Goal: Task Accomplishment & Management: Manage account settings

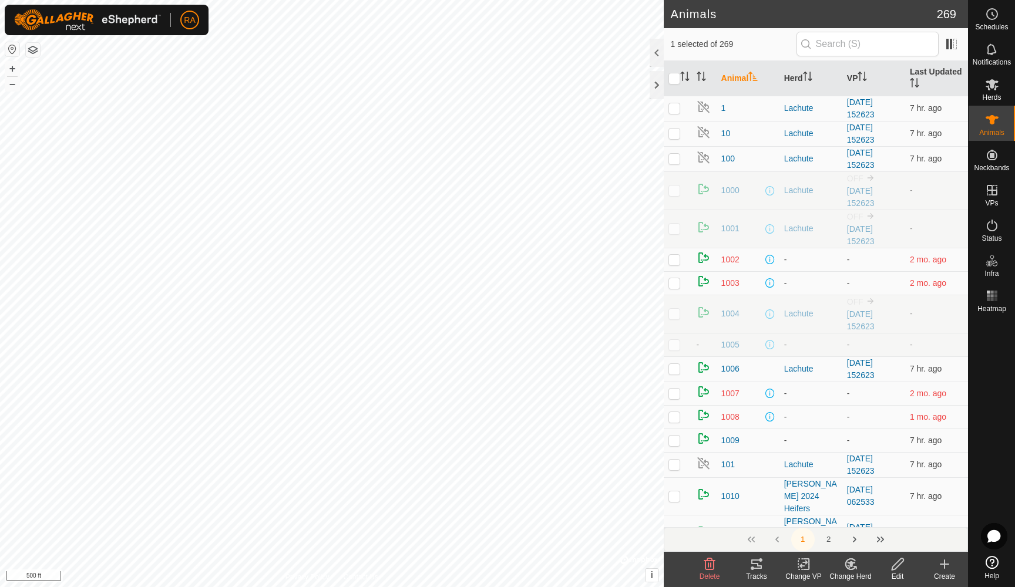
click at [751, 569] on icon at bounding box center [752, 569] width 4 height 4
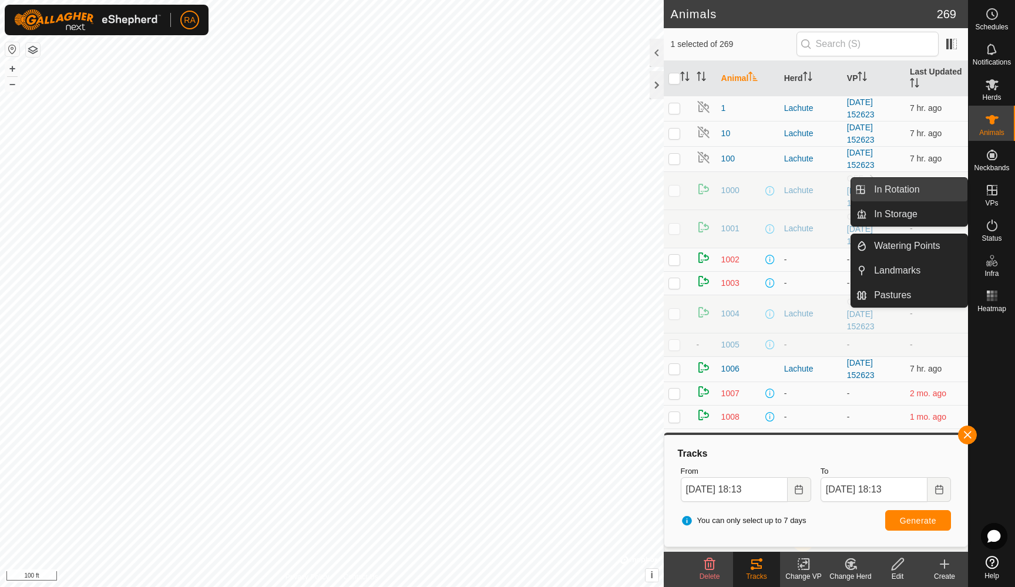
click at [908, 188] on link "In Rotation" at bounding box center [917, 189] width 100 height 23
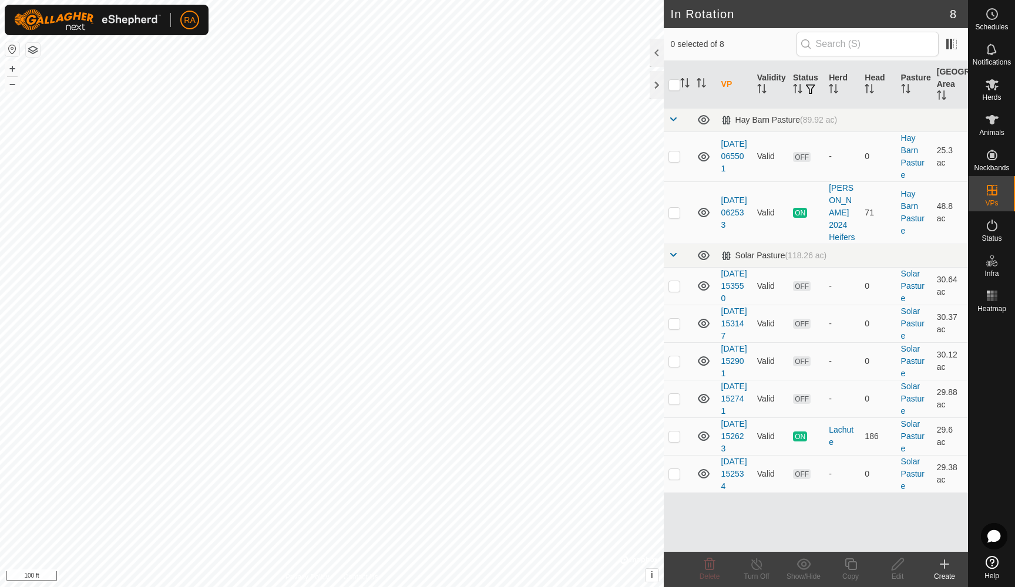
click at [944, 567] on icon at bounding box center [944, 564] width 0 height 8
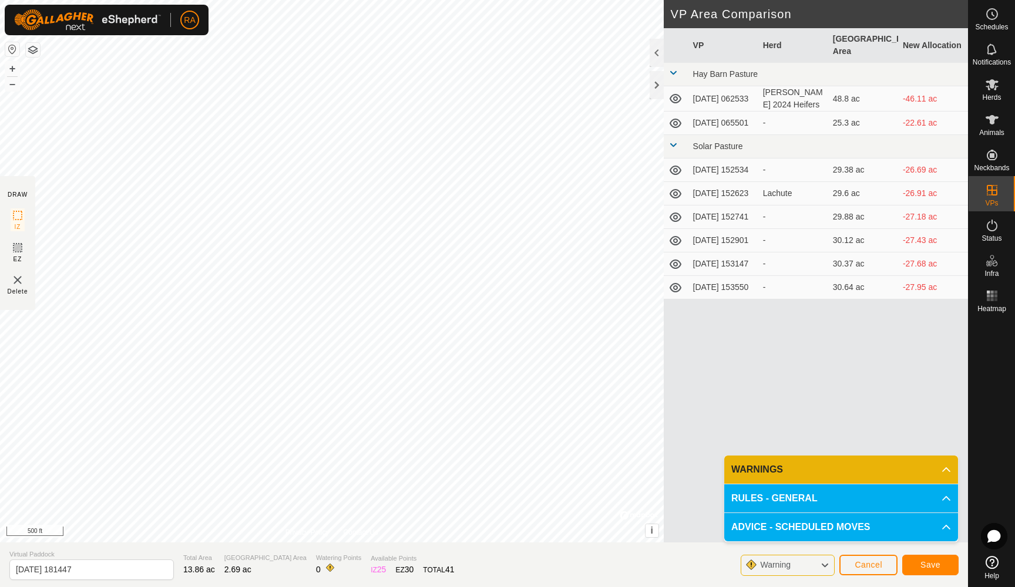
click at [806, 469] on p-accordion-header "WARNINGS" at bounding box center [841, 470] width 234 height 28
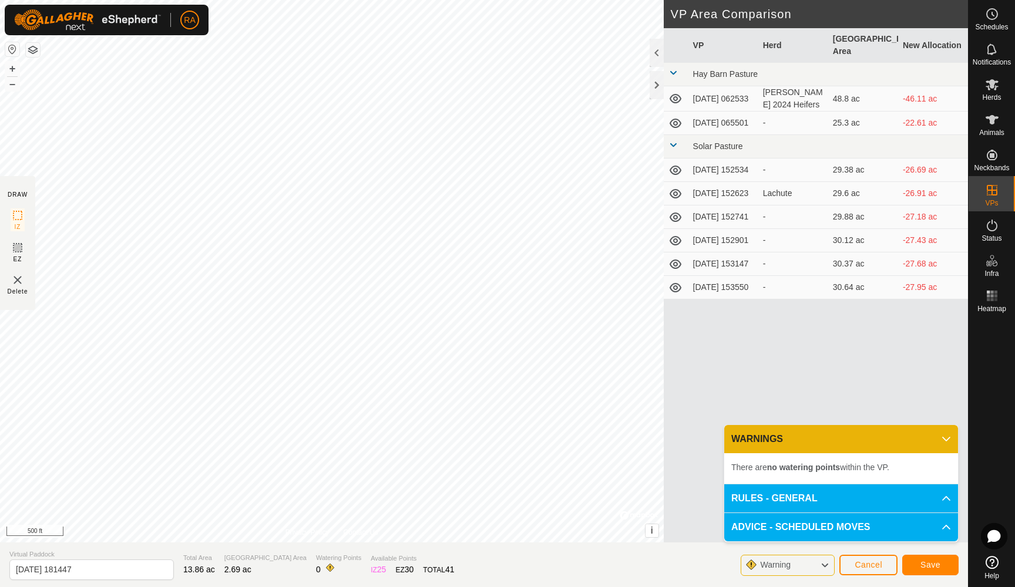
click at [928, 561] on span "Save" at bounding box center [930, 564] width 20 height 9
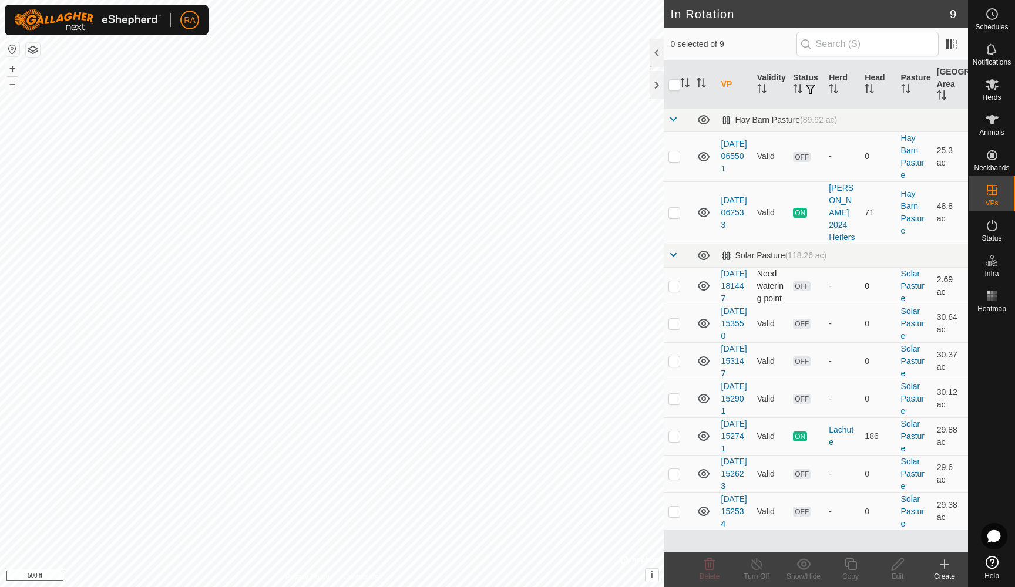
click at [672, 281] on p-checkbox at bounding box center [674, 285] width 12 height 9
checkbox input "true"
click at [895, 566] on icon at bounding box center [897, 564] width 15 height 14
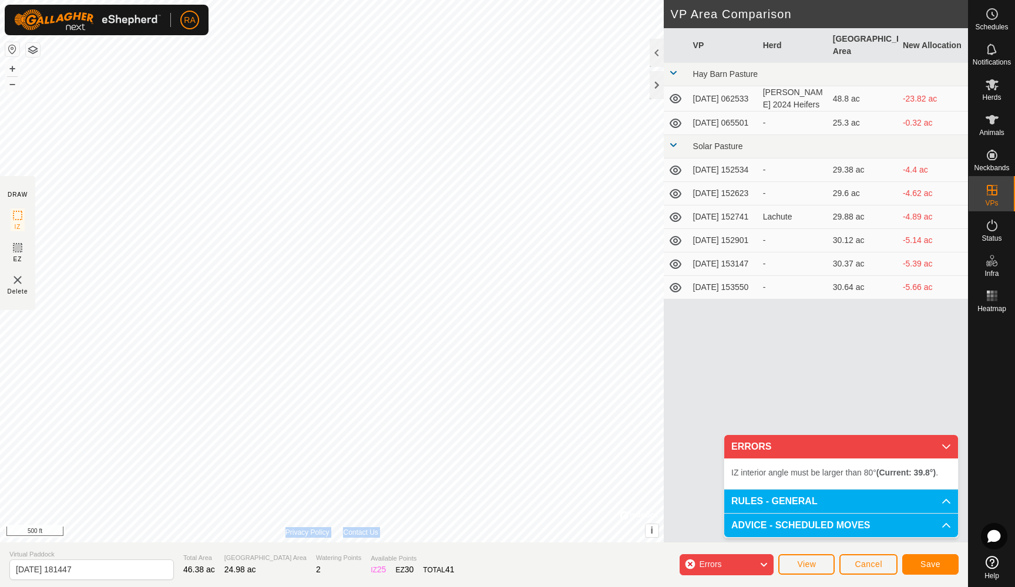
click at [580, 489] on div "Privacy Policy Contact Us IZ interior angle must be larger than 80° (Current: 3…" at bounding box center [332, 271] width 664 height 543
click at [580, 484] on div "Privacy Policy Contact Us IZ interior angle must be larger than 80° (Current: 3…" at bounding box center [332, 271] width 664 height 543
click at [931, 564] on span "Save" at bounding box center [930, 564] width 20 height 9
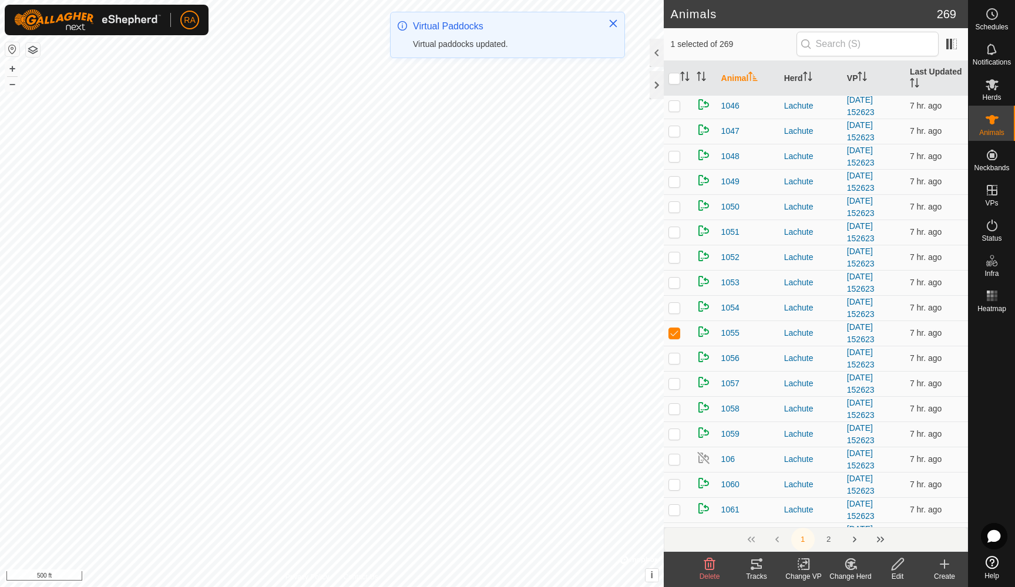
scroll to position [1381, 0]
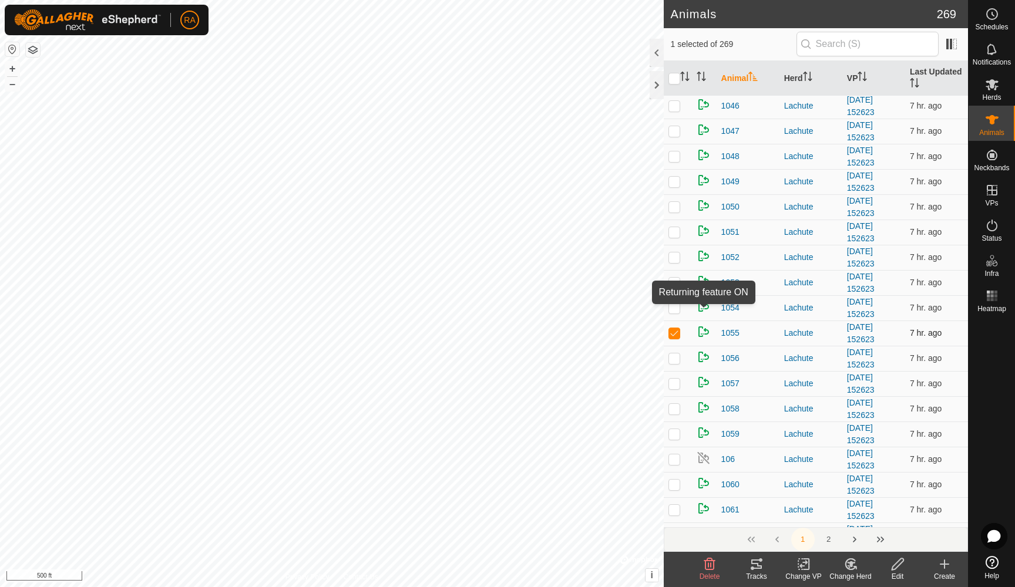
click at [702, 325] on img at bounding box center [703, 332] width 14 height 14
click at [898, 570] on icon at bounding box center [897, 564] width 15 height 14
click at [849, 565] on icon at bounding box center [848, 567] width 3 height 4
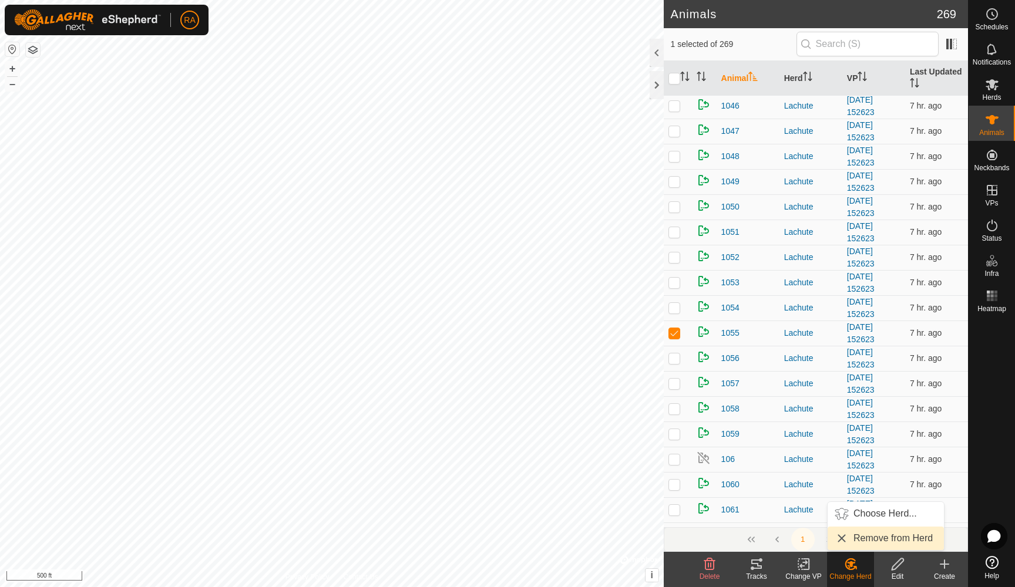
click at [869, 534] on link "Remove from Herd" at bounding box center [885, 538] width 116 height 23
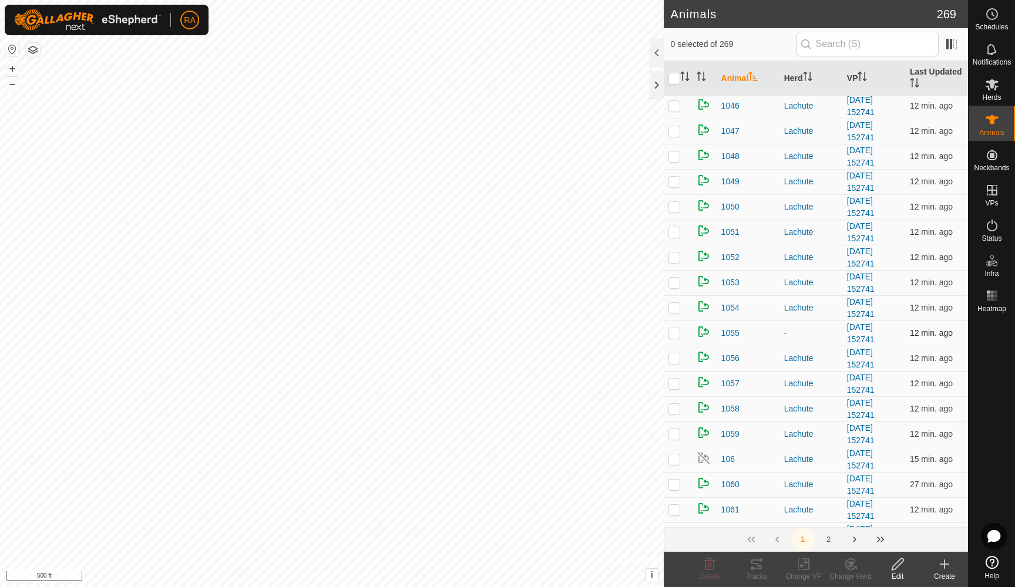
click at [673, 328] on p-checkbox at bounding box center [674, 332] width 12 height 9
checkbox input "true"
click at [803, 570] on icon at bounding box center [803, 564] width 15 height 14
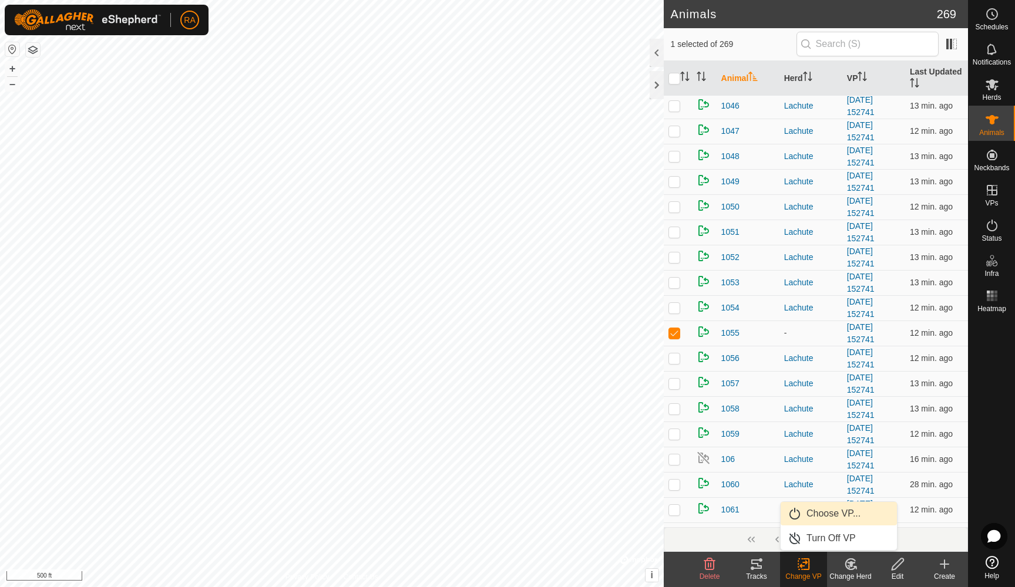
click at [818, 517] on link "Choose VP..." at bounding box center [838, 513] width 116 height 23
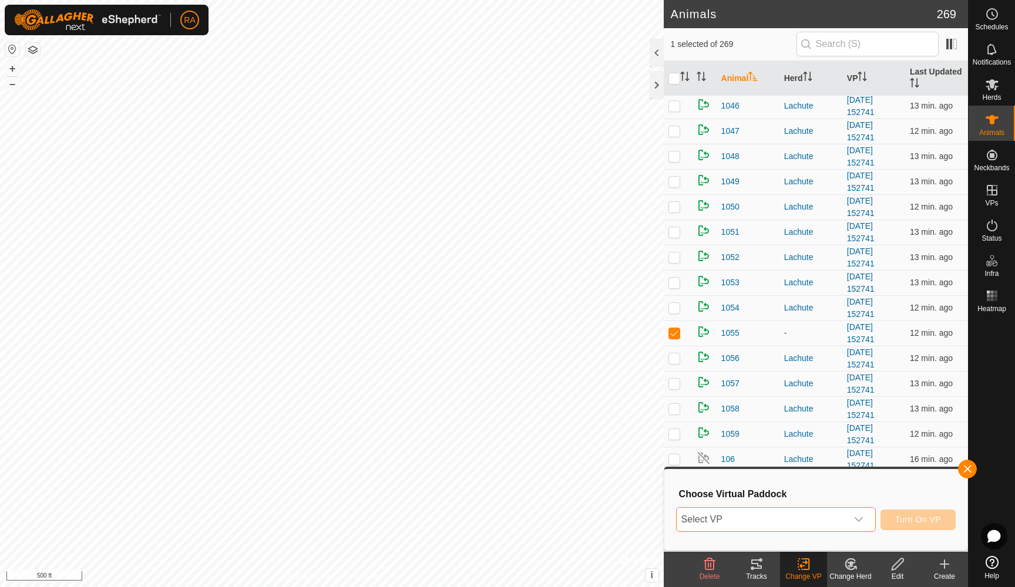
click at [738, 518] on span "Select VP" at bounding box center [761, 519] width 170 height 23
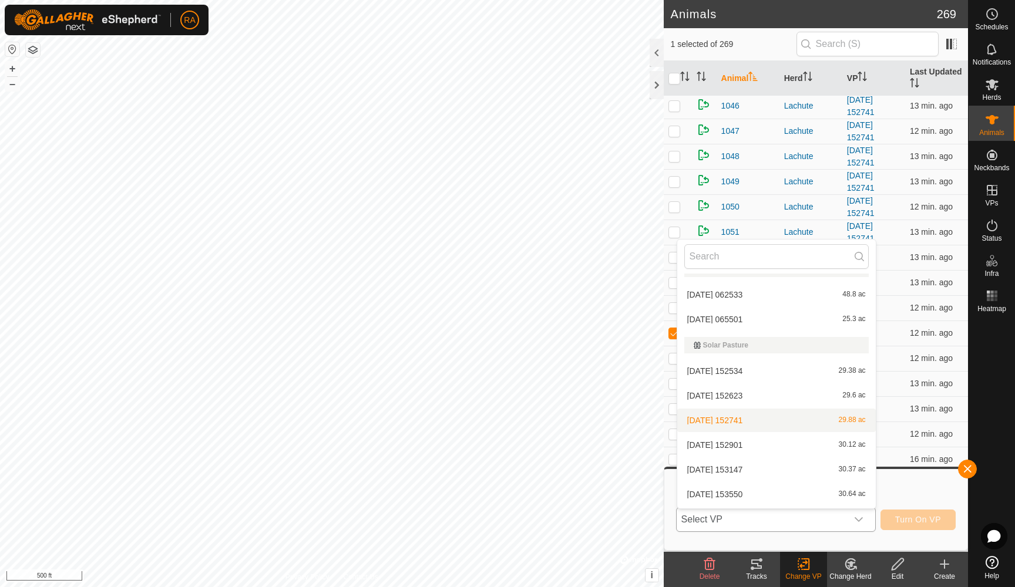
scroll to position [40, 0]
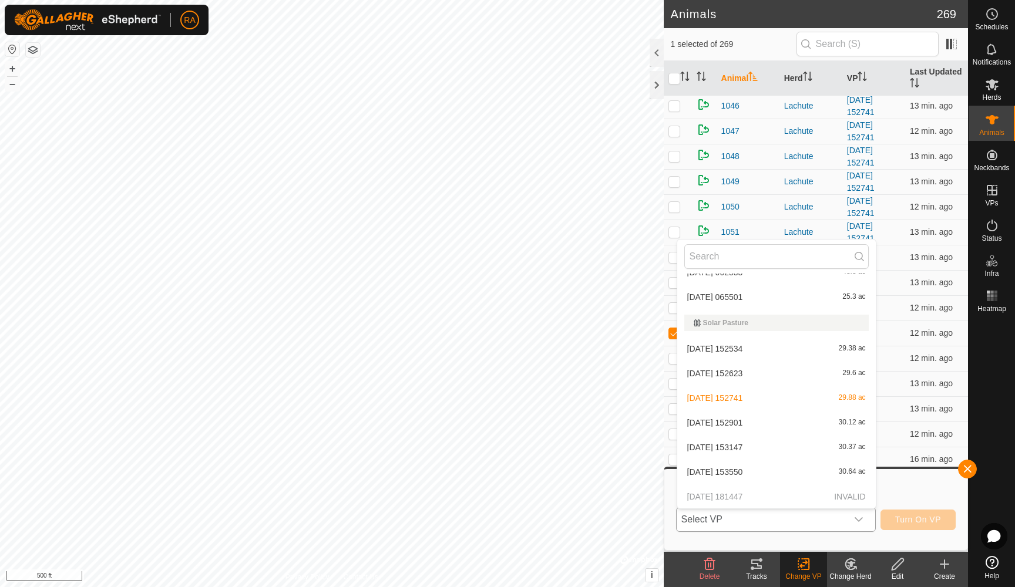
click at [713, 498] on p-selectitem "2025-08-11 181447 INVALID" at bounding box center [776, 496] width 198 height 23
click at [743, 494] on p-selectitem "2025-08-11 181447 INVALID" at bounding box center [776, 496] width 198 height 23
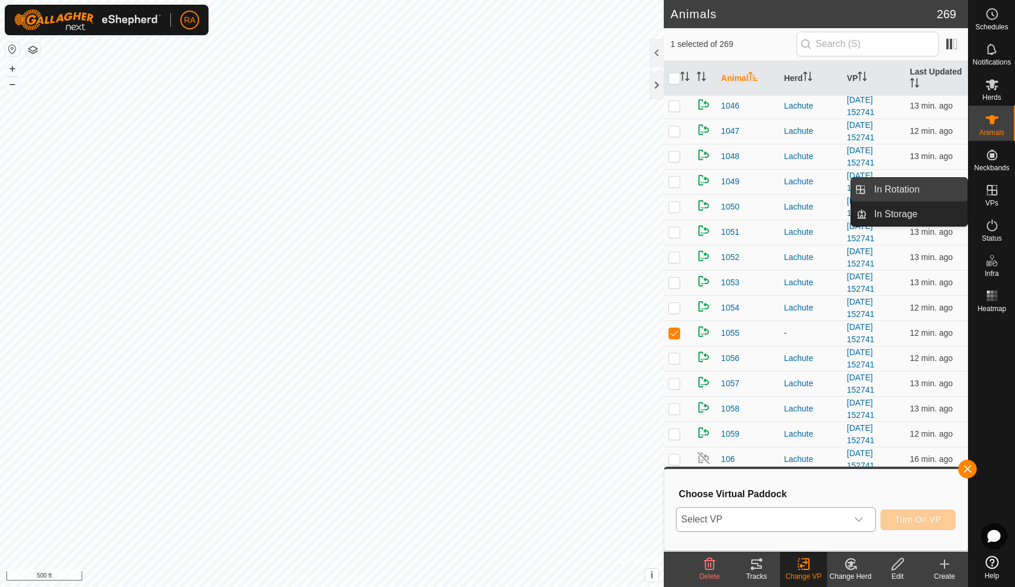
click at [914, 192] on link "In Rotation" at bounding box center [917, 189] width 100 height 23
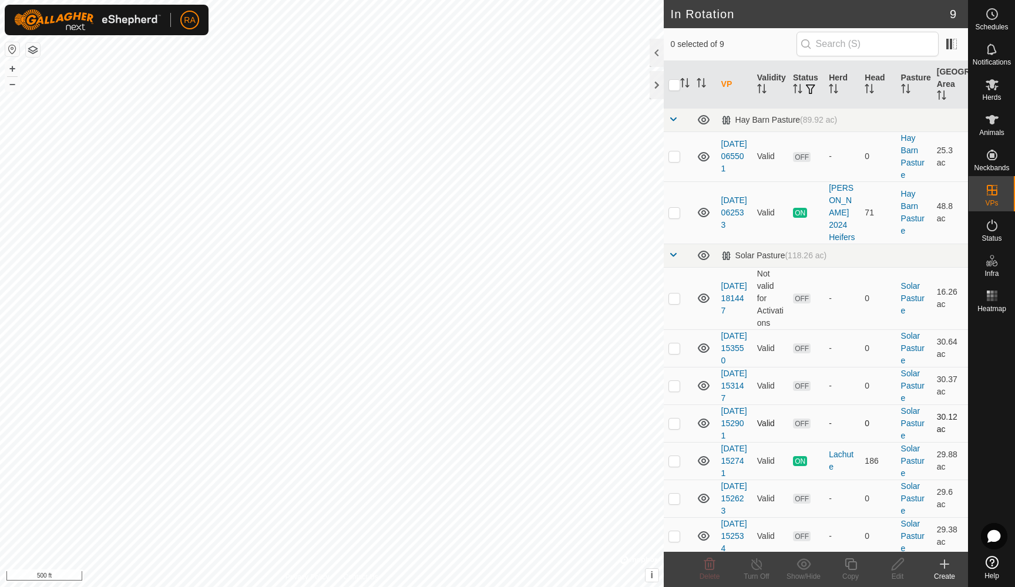
scroll to position [66, 0]
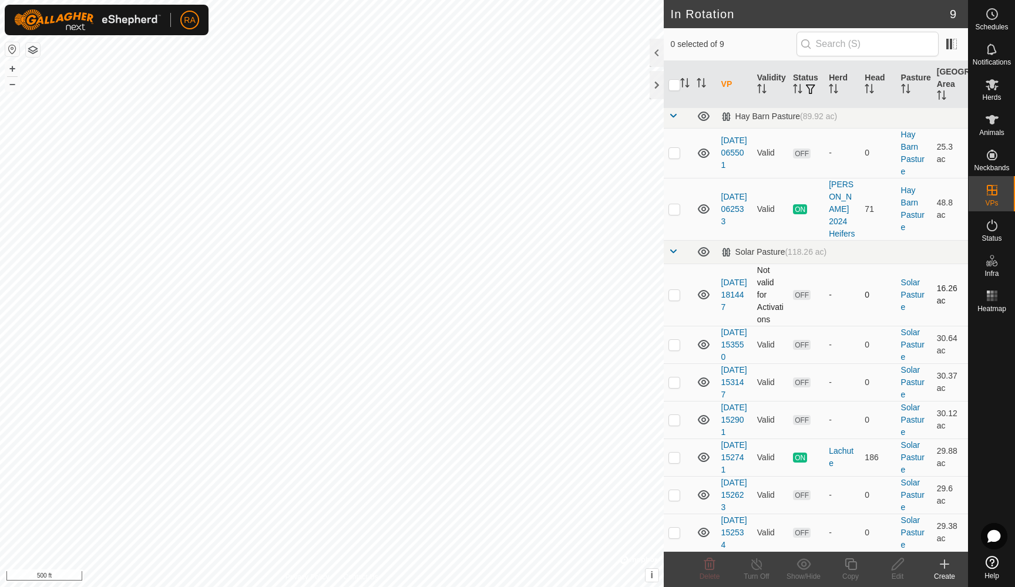
click at [679, 290] on p-checkbox at bounding box center [674, 294] width 12 height 9
checkbox input "true"
click at [897, 568] on icon at bounding box center [897, 564] width 15 height 14
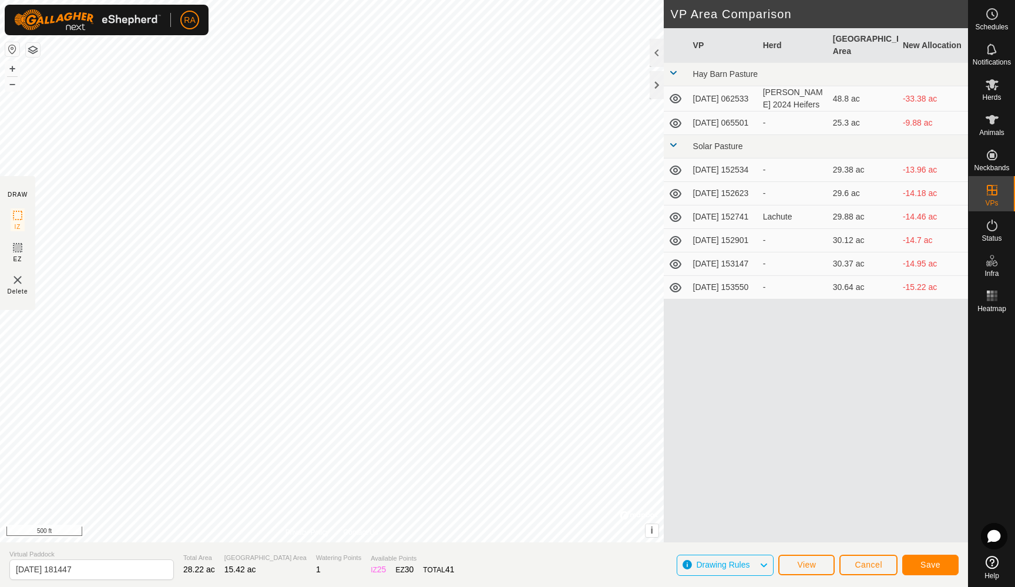
click at [935, 567] on span "Save" at bounding box center [930, 564] width 20 height 9
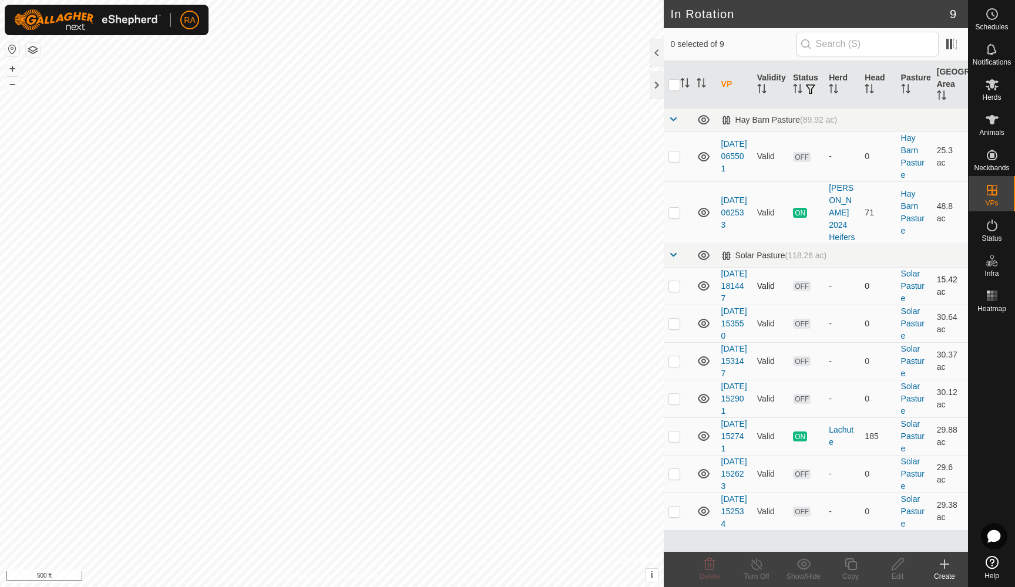
click at [680, 282] on td at bounding box center [678, 286] width 28 height 38
checkbox input "true"
click at [894, 571] on div "Edit" at bounding box center [897, 576] width 47 height 11
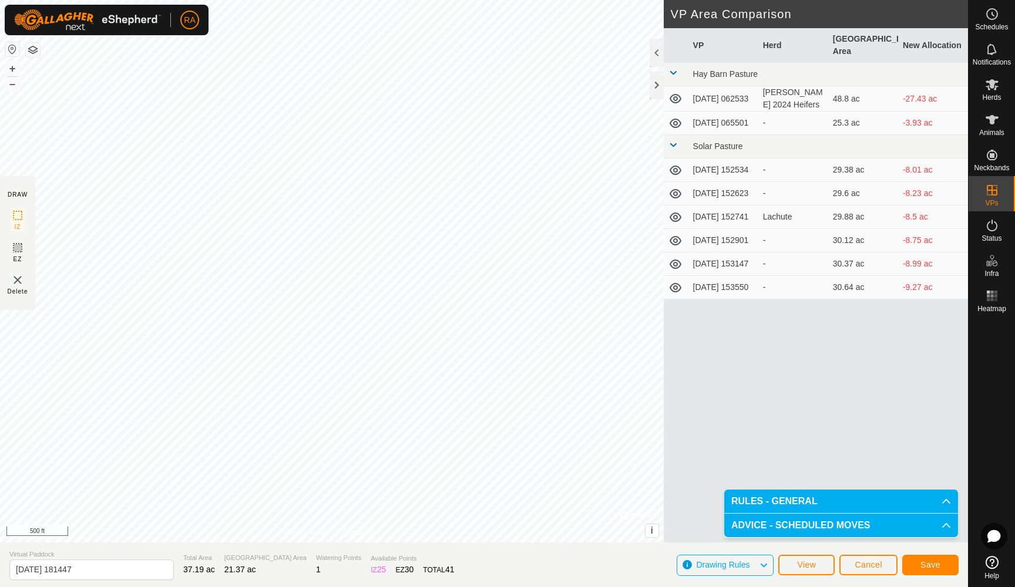
click at [931, 568] on span "Save" at bounding box center [930, 564] width 20 height 9
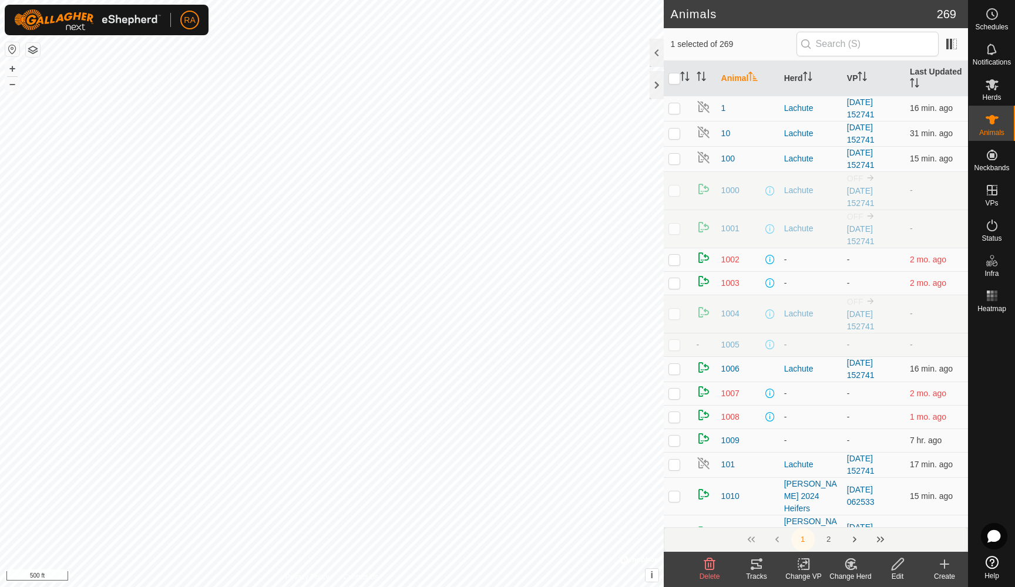
click at [806, 570] on icon at bounding box center [805, 564] width 5 height 11
click at [811, 518] on link "Choose VP..." at bounding box center [838, 513] width 116 height 23
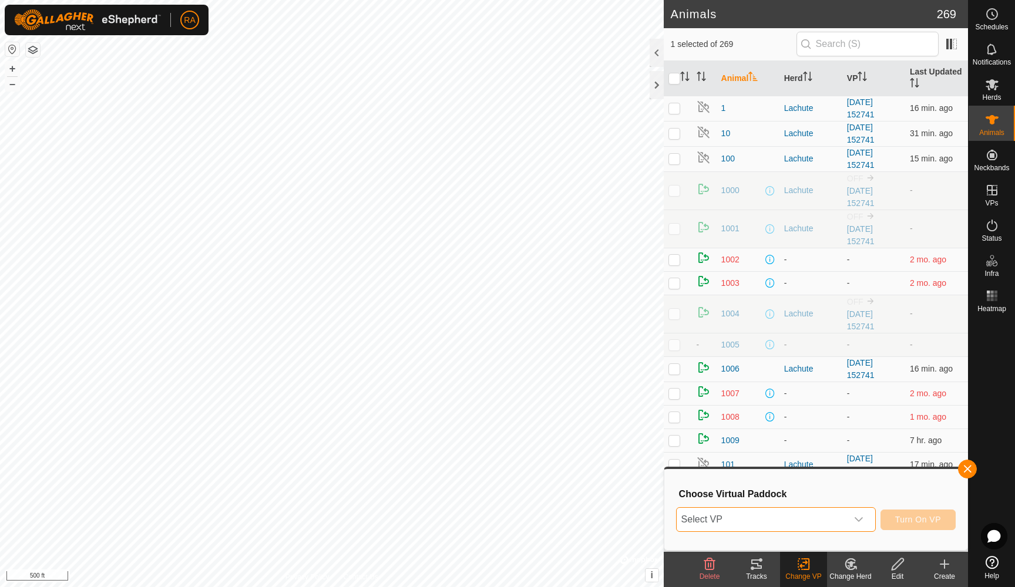
click at [810, 518] on span "Select VP" at bounding box center [761, 519] width 170 height 23
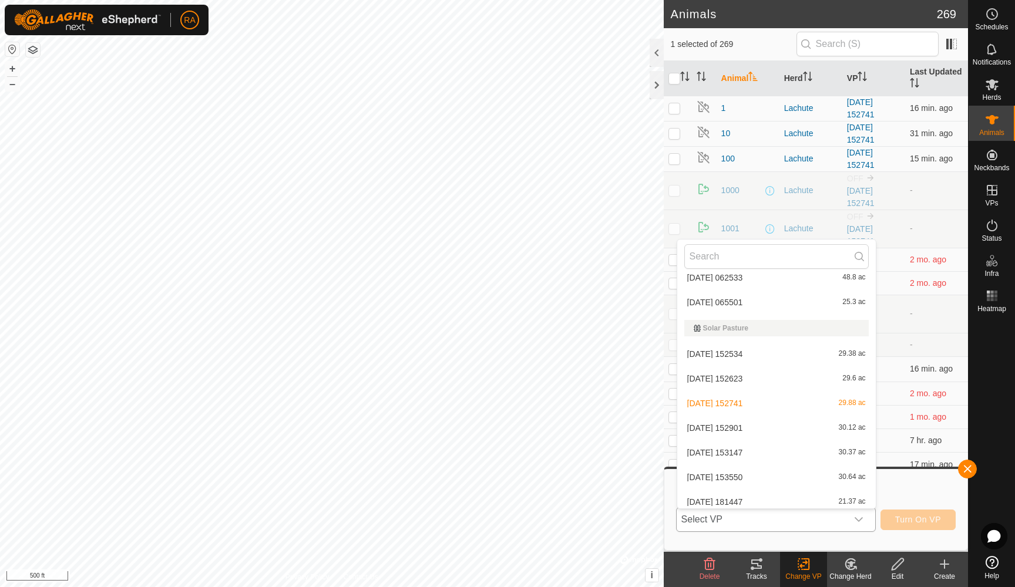
scroll to position [40, 0]
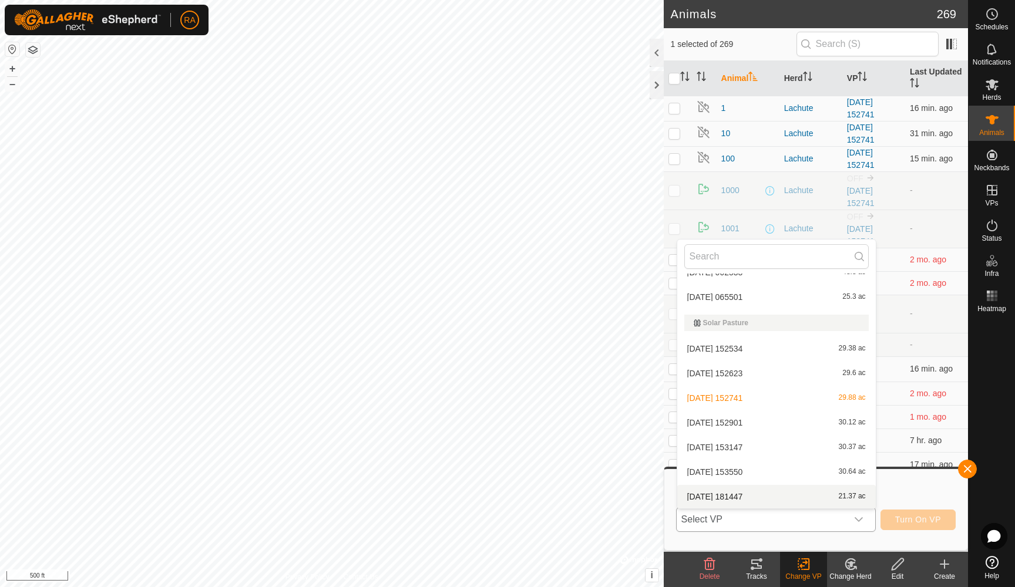
click at [729, 496] on li "[DATE] 181447 21.37 ac" at bounding box center [776, 496] width 198 height 23
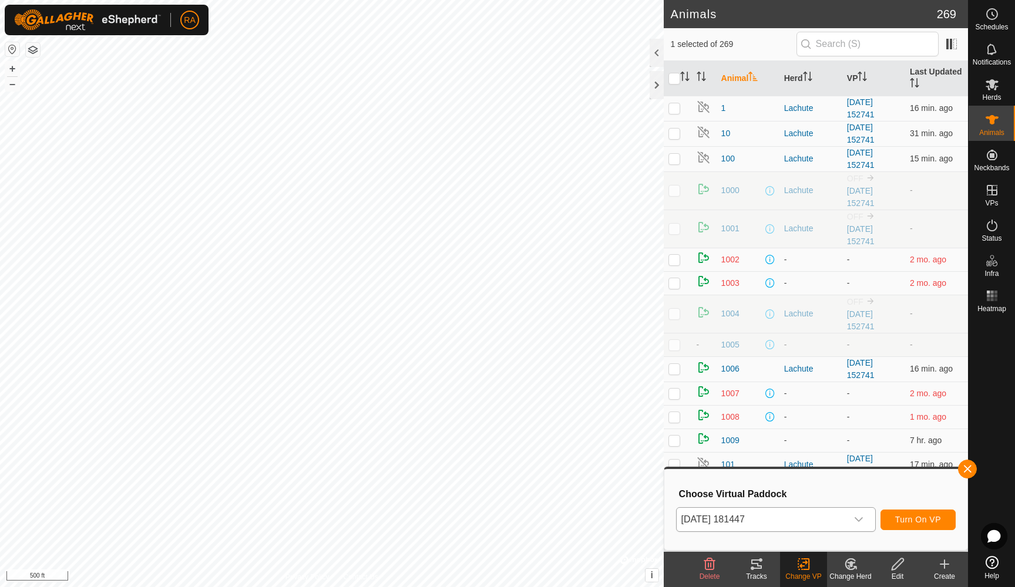
click at [920, 520] on span "Turn On VP" at bounding box center [918, 519] width 46 height 9
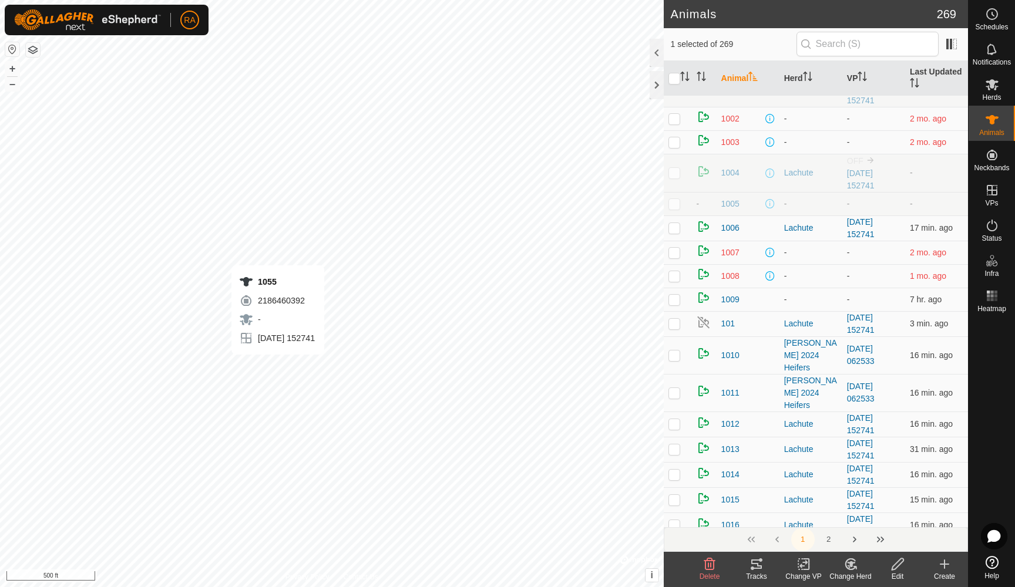
scroll to position [139, 0]
click at [675, 302] on p-checkbox at bounding box center [674, 301] width 12 height 9
click at [669, 302] on p-checkbox at bounding box center [674, 301] width 12 height 9
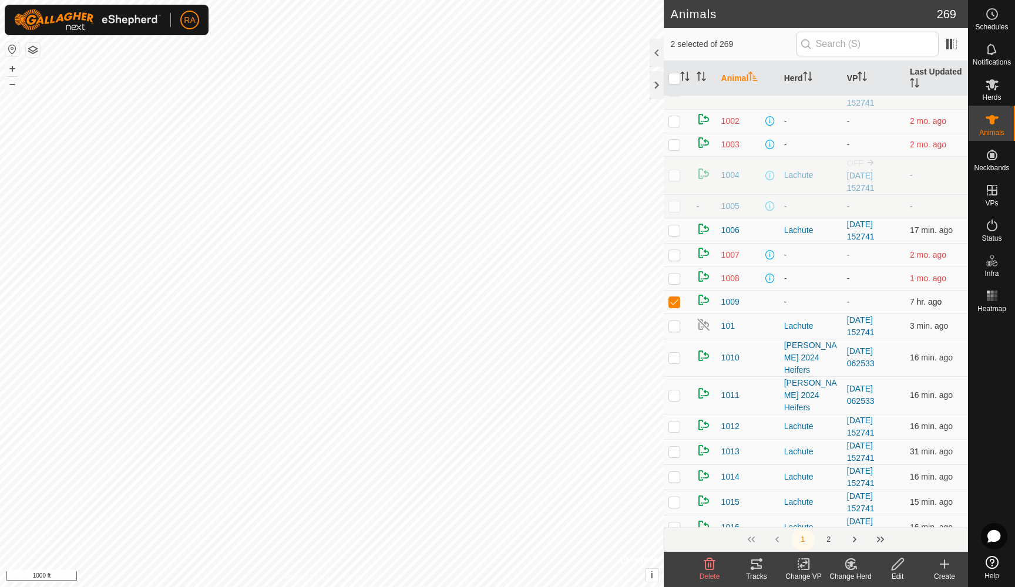
checkbox input "false"
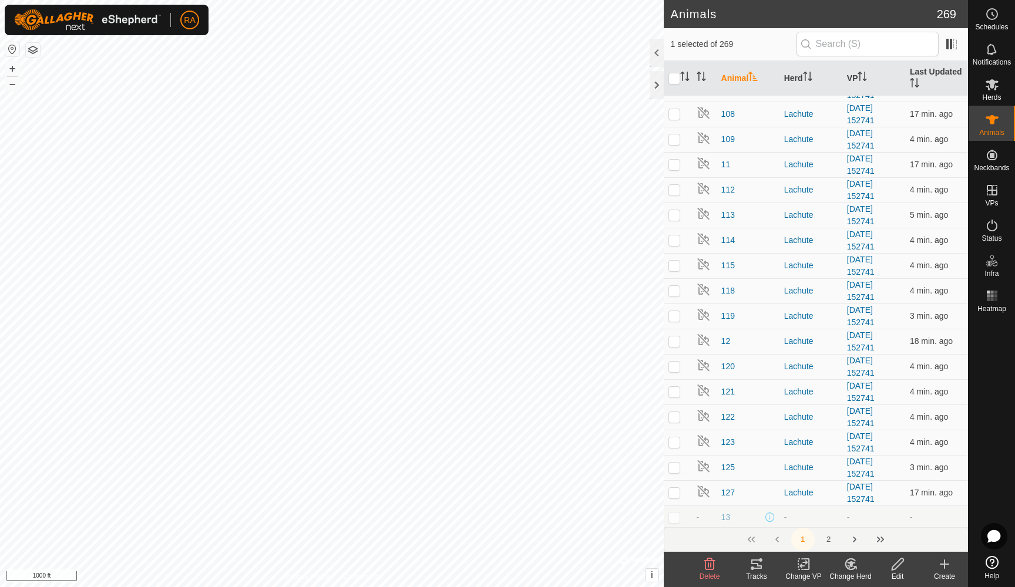
scroll to position [2026, 0]
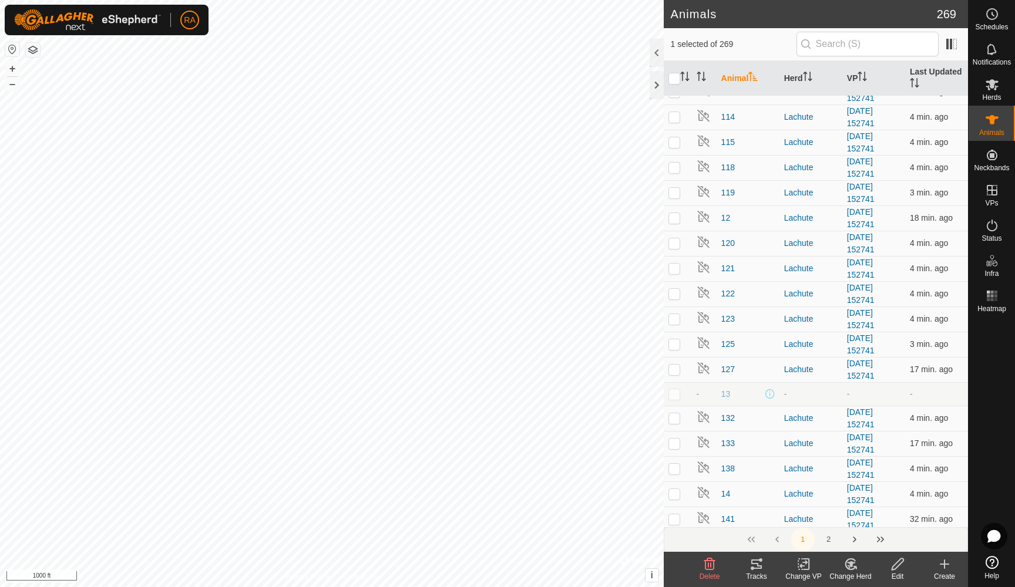
click at [675, 389] on p-checkbox at bounding box center [674, 393] width 12 height 9
checkbox input "false"
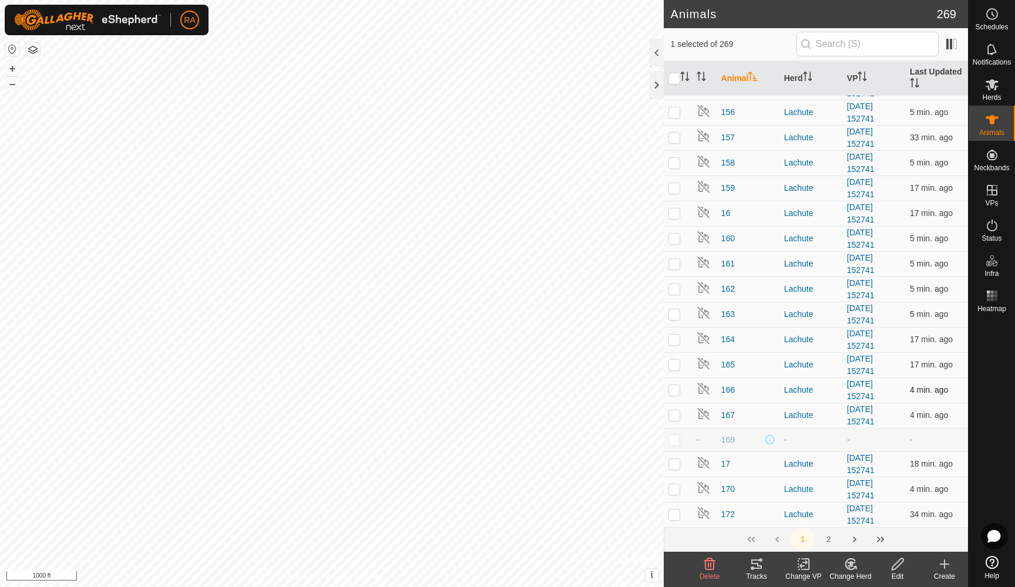
scroll to position [2705, 0]
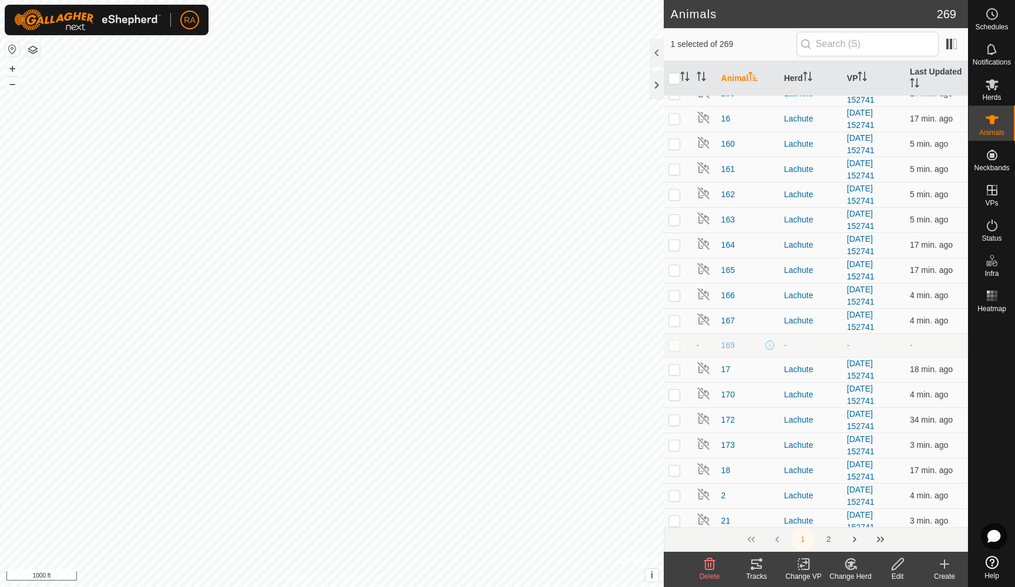
click at [671, 341] on p-checkbox at bounding box center [674, 345] width 12 height 9
click at [673, 341] on p-checkbox at bounding box center [674, 345] width 12 height 9
checkbox input "false"
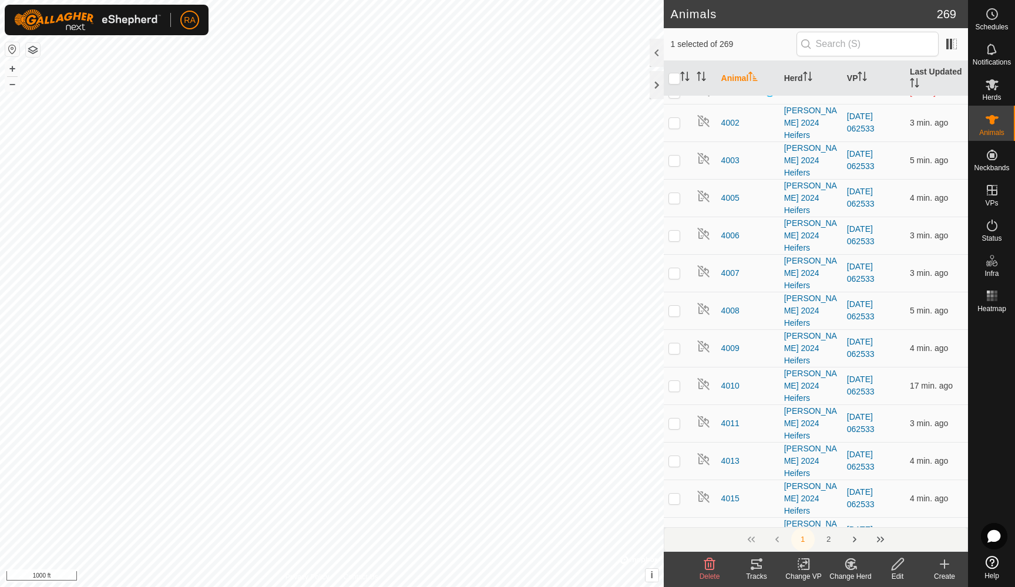
scroll to position [3748, 0]
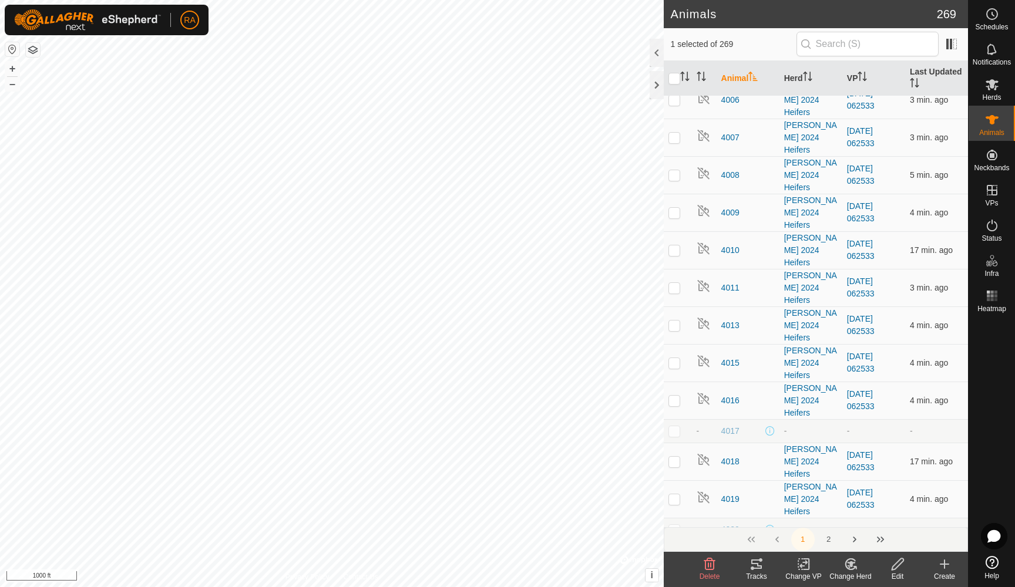
click at [676, 426] on p-checkbox at bounding box center [674, 430] width 12 height 9
checkbox input "false"
click at [676, 518] on td at bounding box center [678, 529] width 28 height 23
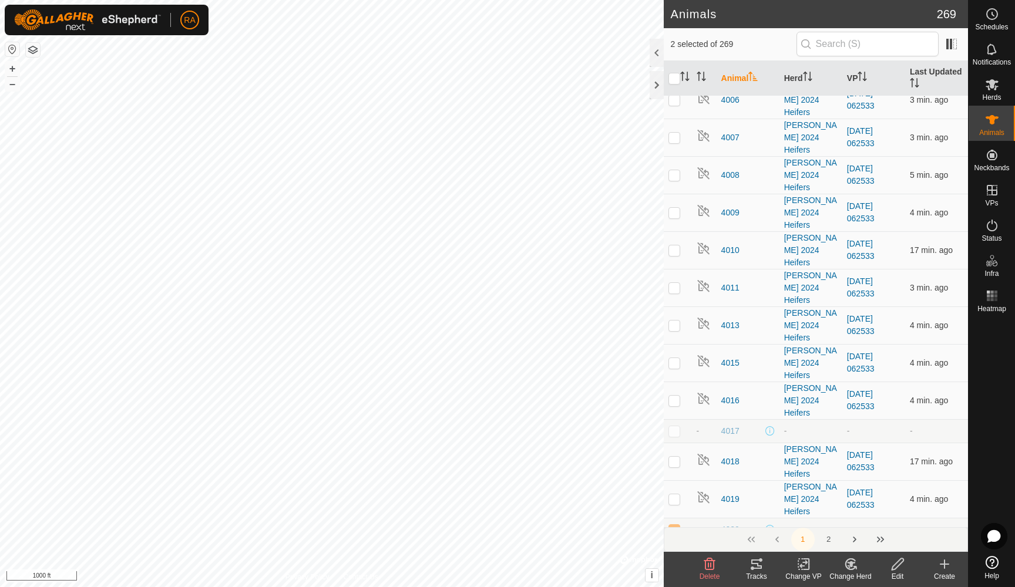
checkbox input "false"
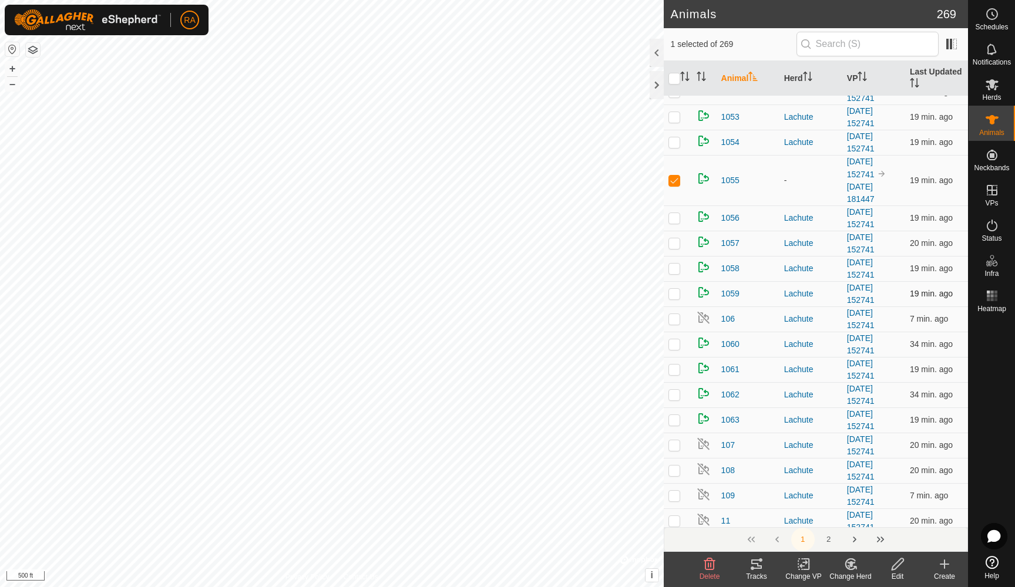
scroll to position [1539, 0]
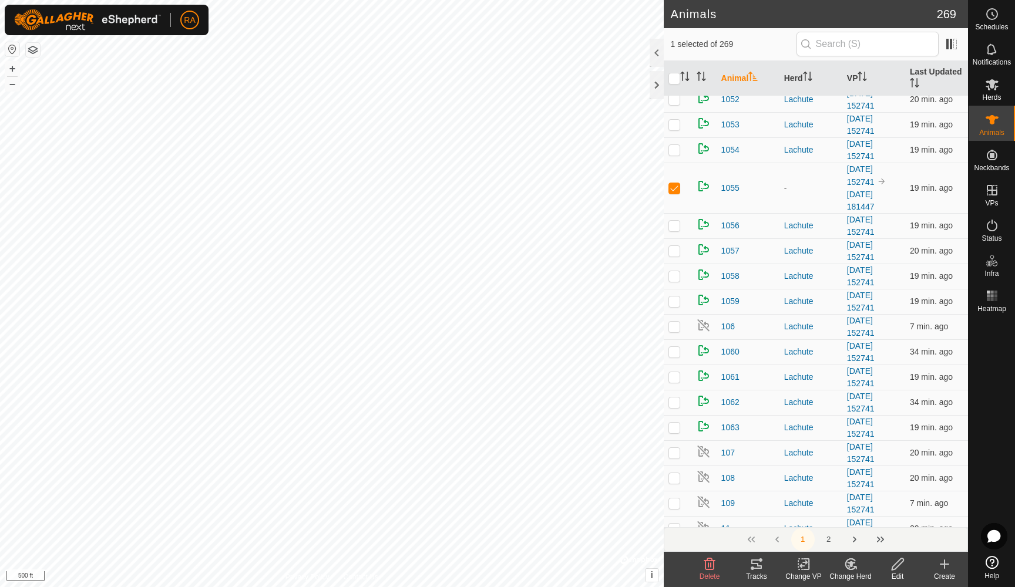
click at [898, 567] on icon at bounding box center [897, 564] width 12 height 12
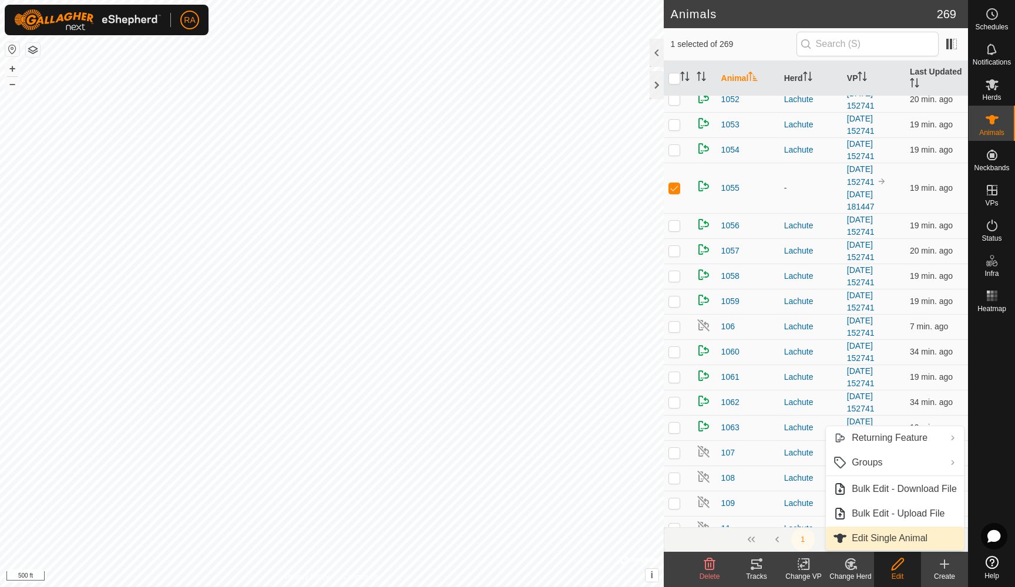
click at [878, 538] on link "Edit Single Animal" at bounding box center [895, 538] width 138 height 23
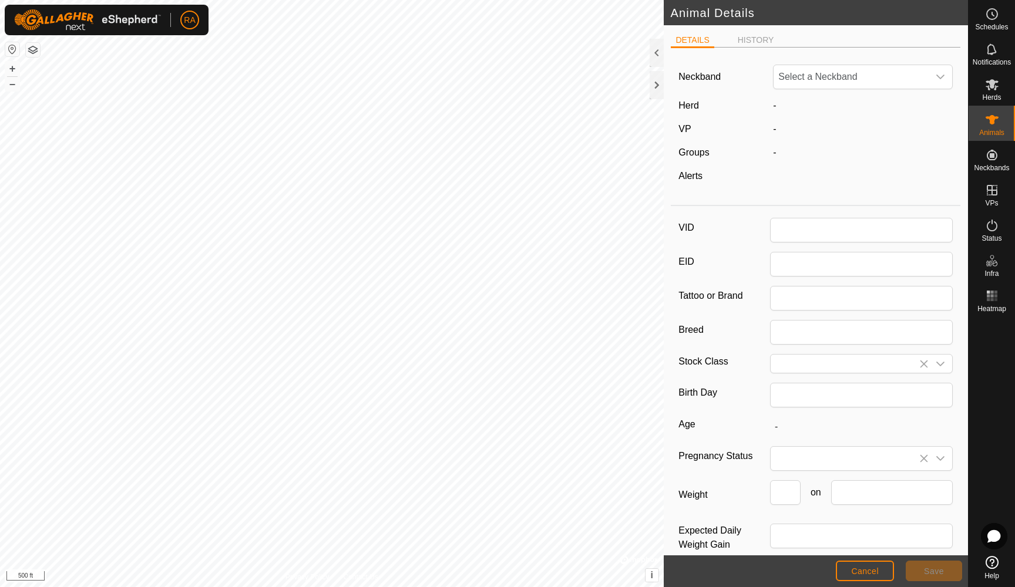
type input "1055"
type input "Commercial"
type input "Cow"
click at [871, 568] on span "Cancel" at bounding box center [865, 571] width 28 height 9
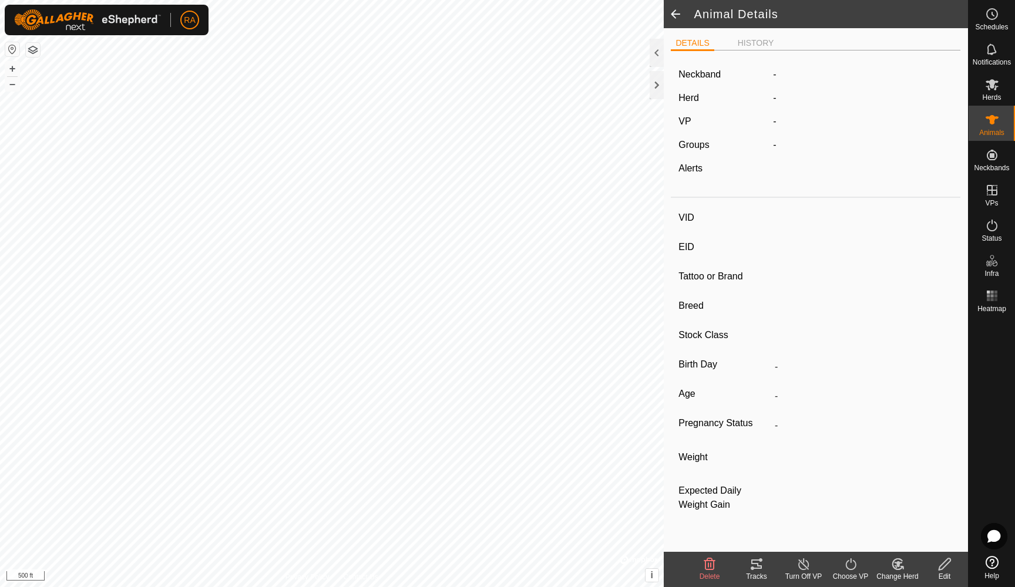
type input "1055"
type input "-"
type input "Commercial"
type input "Cow"
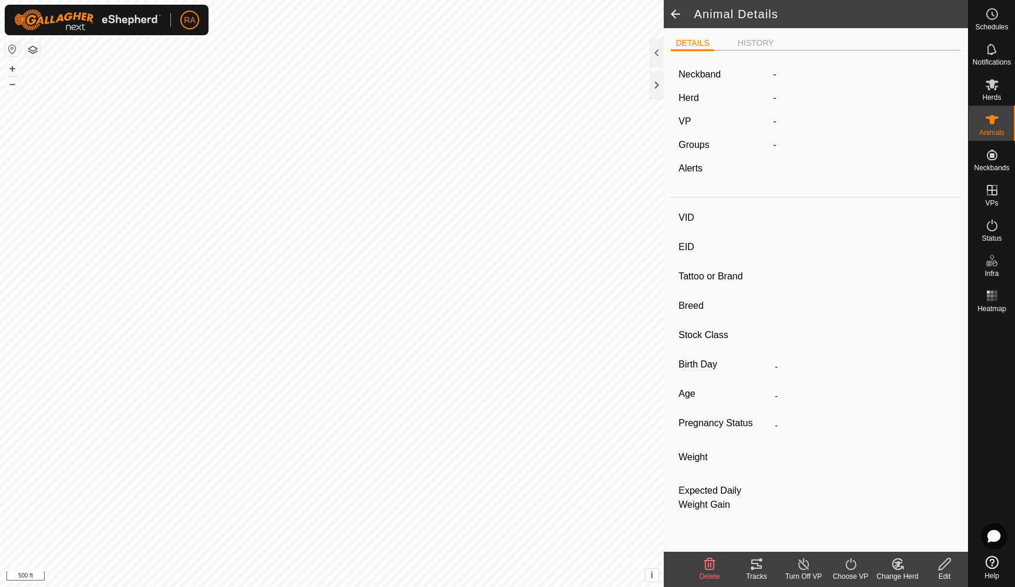
type input "-"
click at [851, 565] on icon at bounding box center [850, 564] width 15 height 14
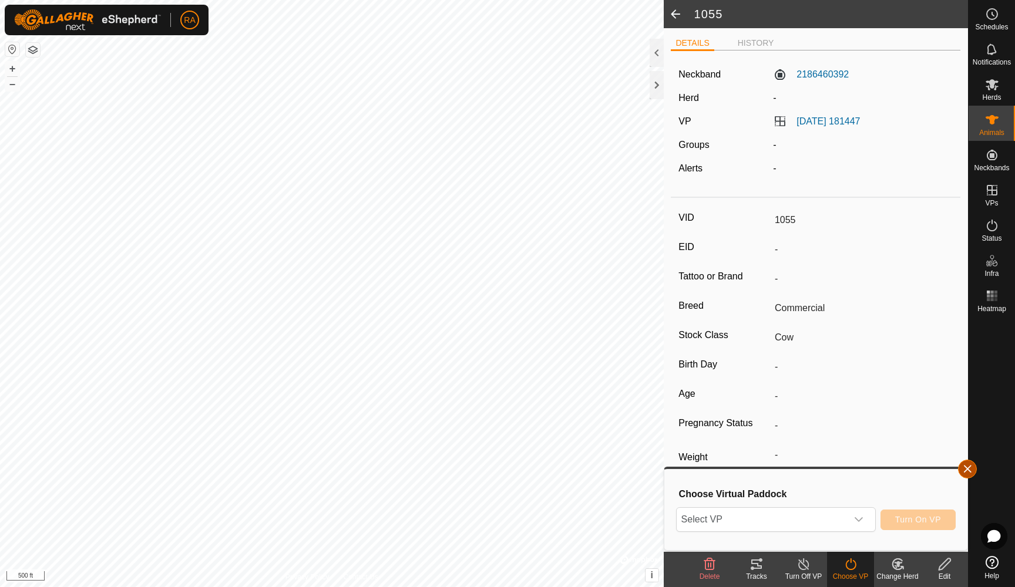
click at [970, 467] on button "button" at bounding box center [967, 469] width 19 height 19
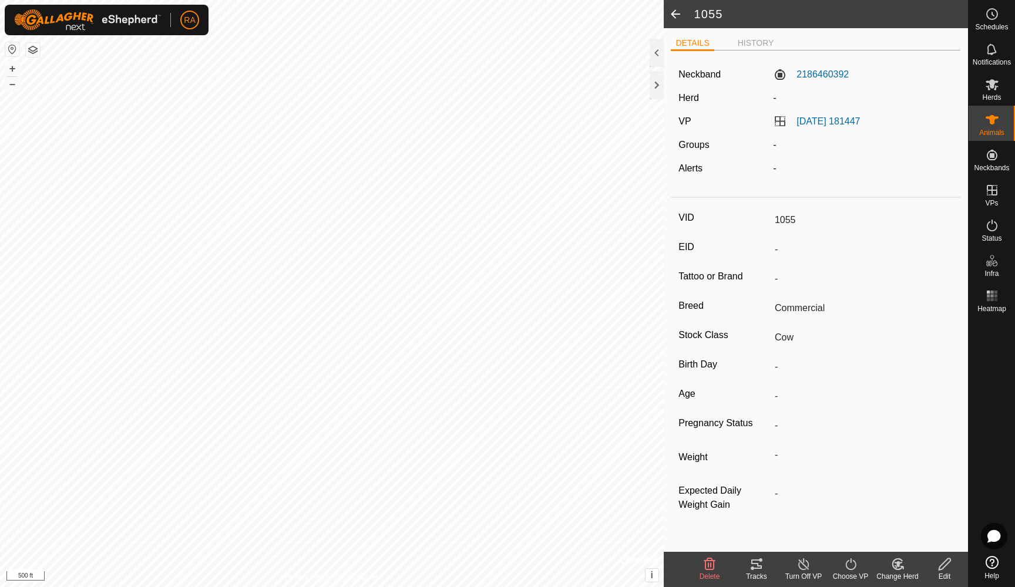
click at [901, 573] on div "Change Herd" at bounding box center [897, 576] width 47 height 11
click at [945, 567] on icon at bounding box center [944, 564] width 15 height 14
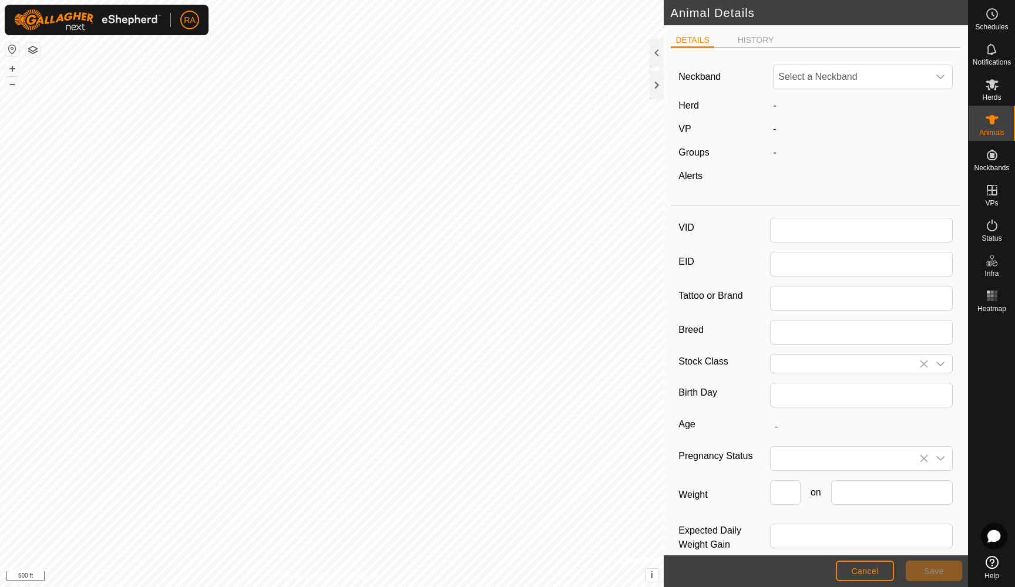
type input "1055"
type input "Commercial"
type input "Cow"
click at [875, 575] on span "Cancel" at bounding box center [865, 571] width 28 height 9
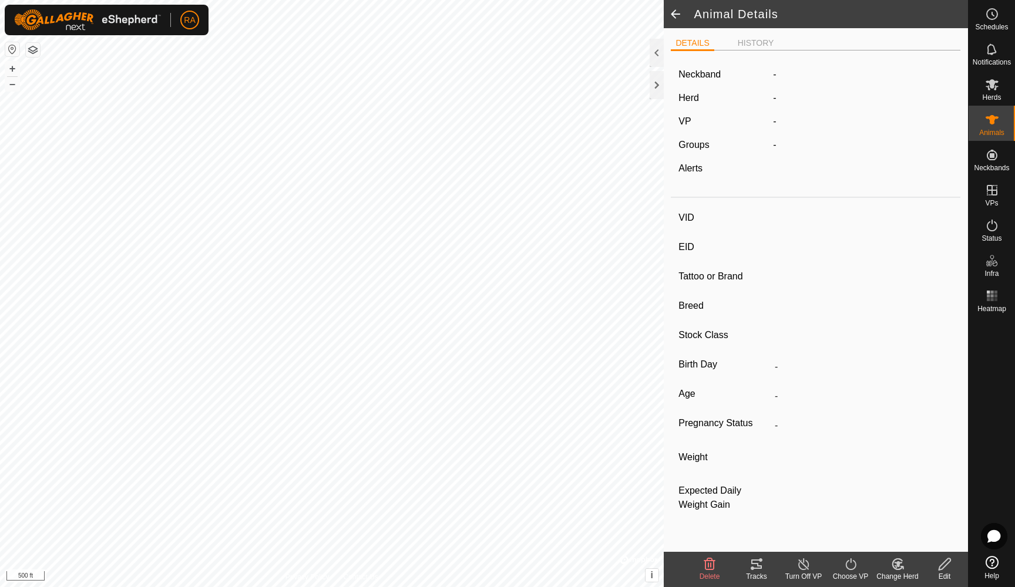
type input "1055"
type input "-"
type input "Commercial"
type input "Cow"
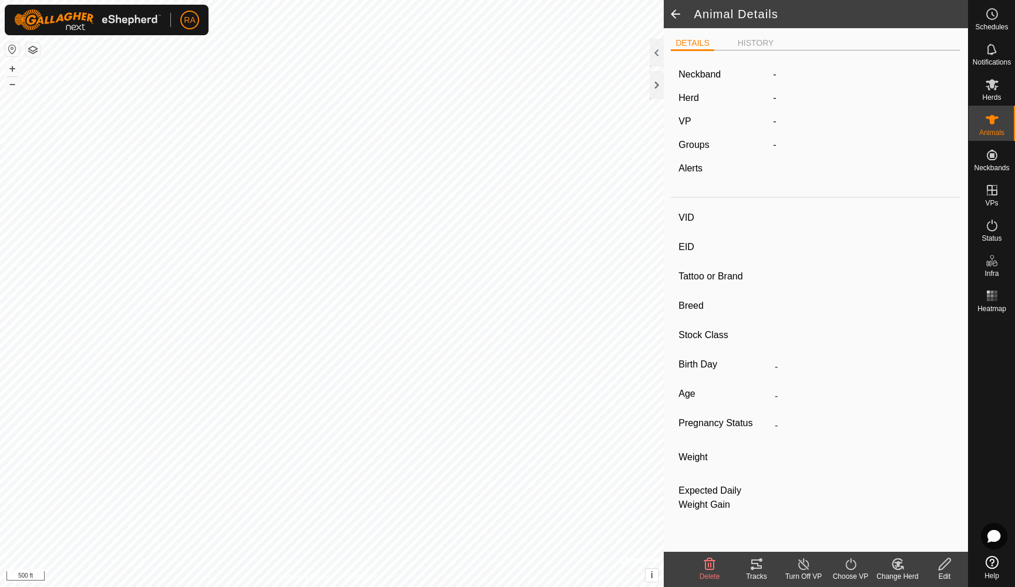
type input "-"
click at [755, 563] on icon at bounding box center [756, 564] width 14 height 14
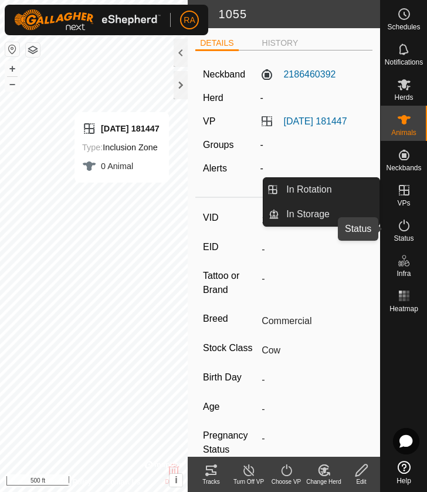
click at [408, 233] on es-activation-svg-icon at bounding box center [404, 225] width 21 height 19
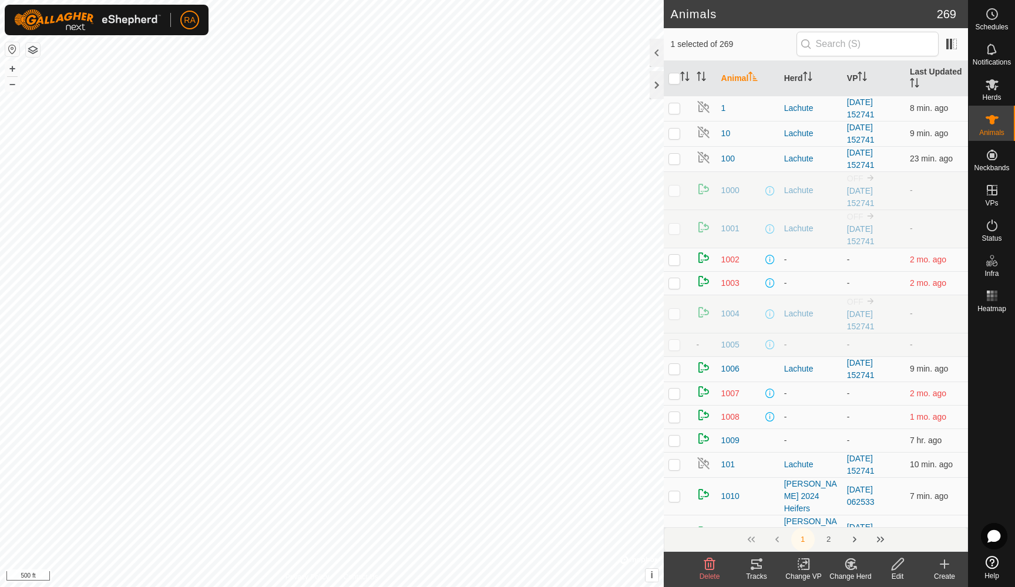
click at [752, 568] on icon at bounding box center [756, 564] width 11 height 9
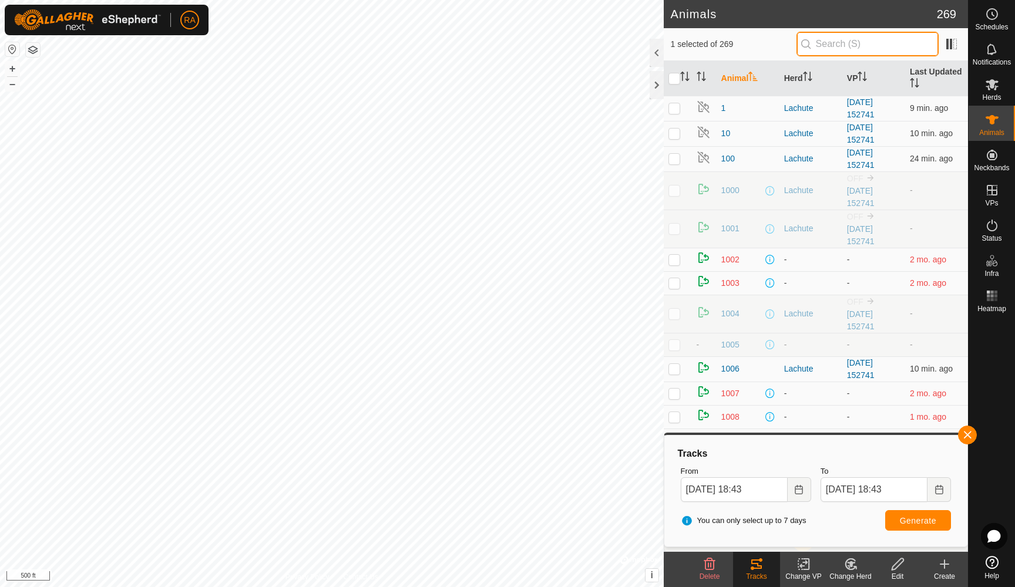
click at [838, 49] on input "text" at bounding box center [867, 44] width 142 height 25
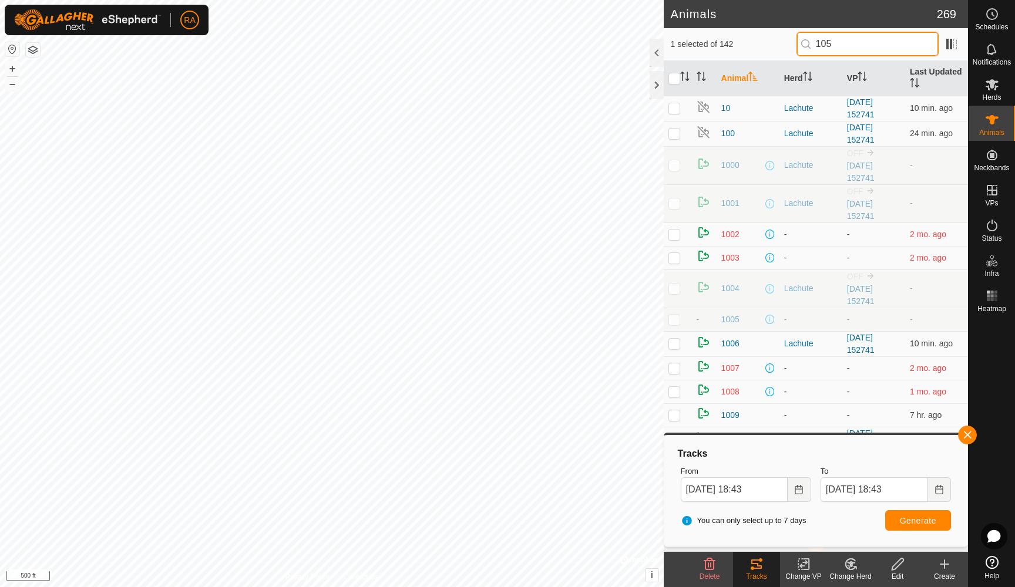
type input "1055"
checkbox input "true"
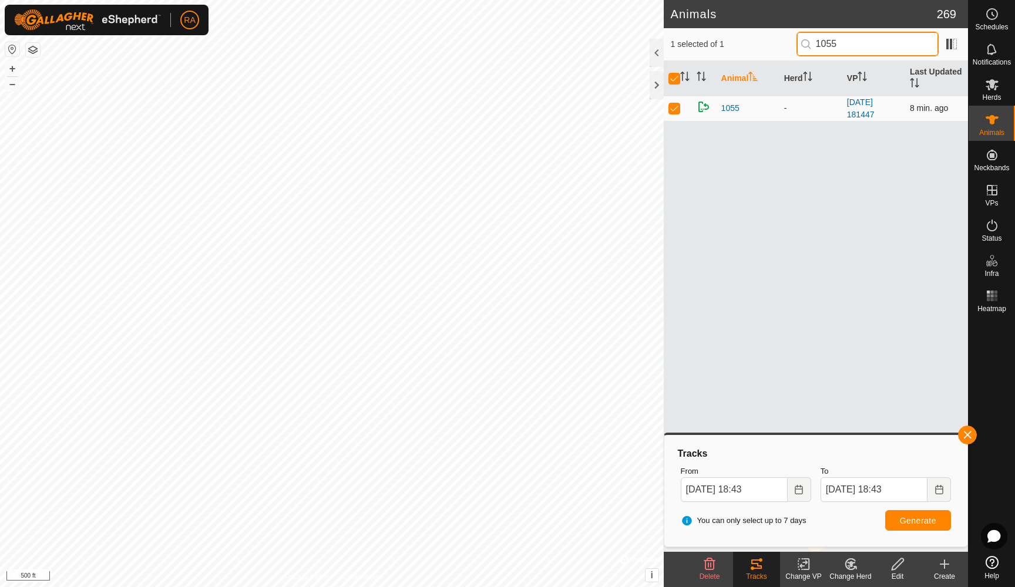
type input "1055"
click at [675, 110] on p-checkbox at bounding box center [674, 107] width 12 height 9
checkbox input "false"
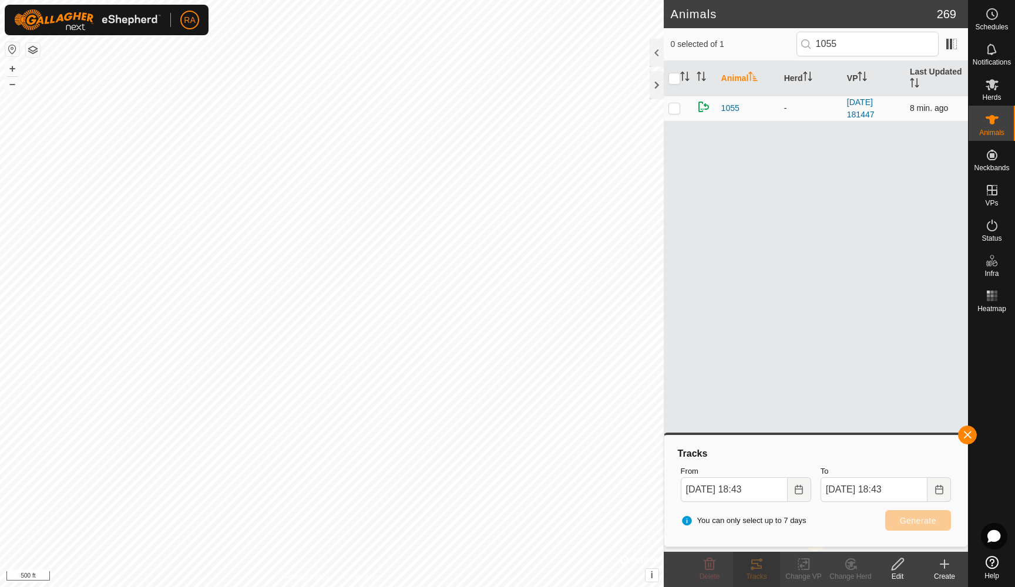
click at [674, 111] on p-checkbox at bounding box center [674, 107] width 12 height 9
checkbox input "true"
click at [803, 571] on icon at bounding box center [803, 564] width 15 height 14
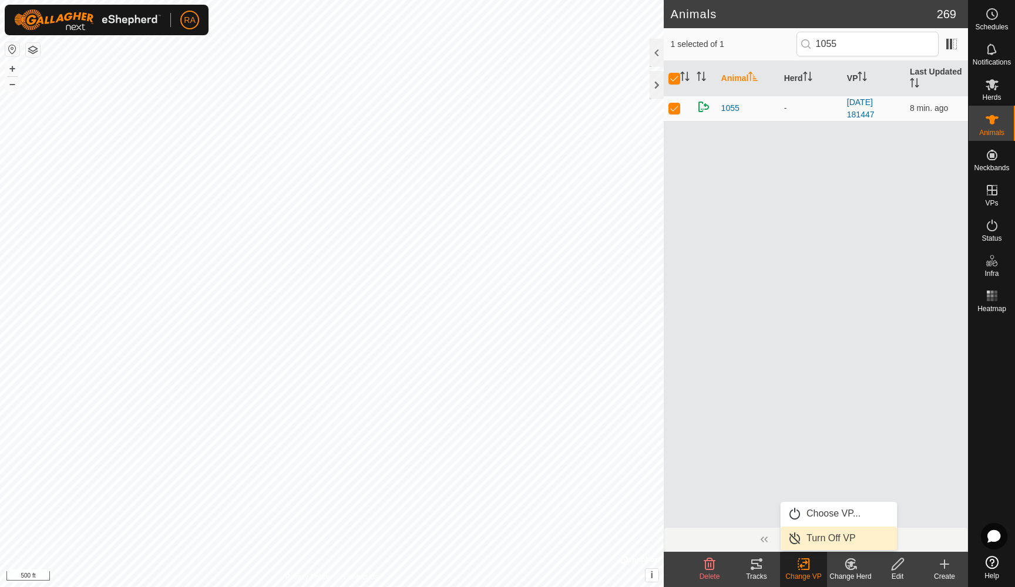
click at [814, 538] on link "Turn Off VP" at bounding box center [838, 538] width 116 height 23
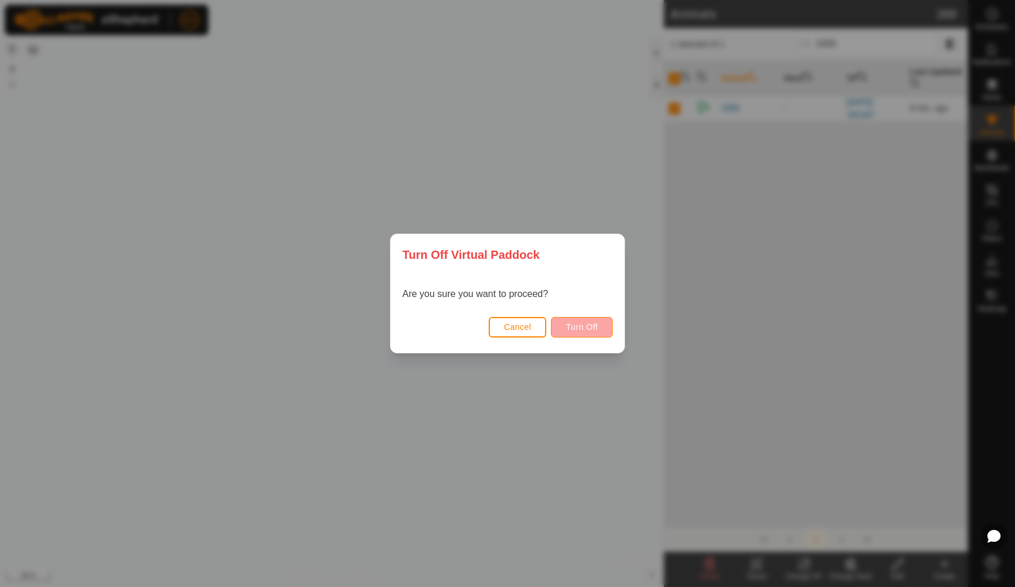
click at [585, 330] on span "Turn Off" at bounding box center [581, 326] width 32 height 9
